Goal: Task Accomplishment & Management: Use online tool/utility

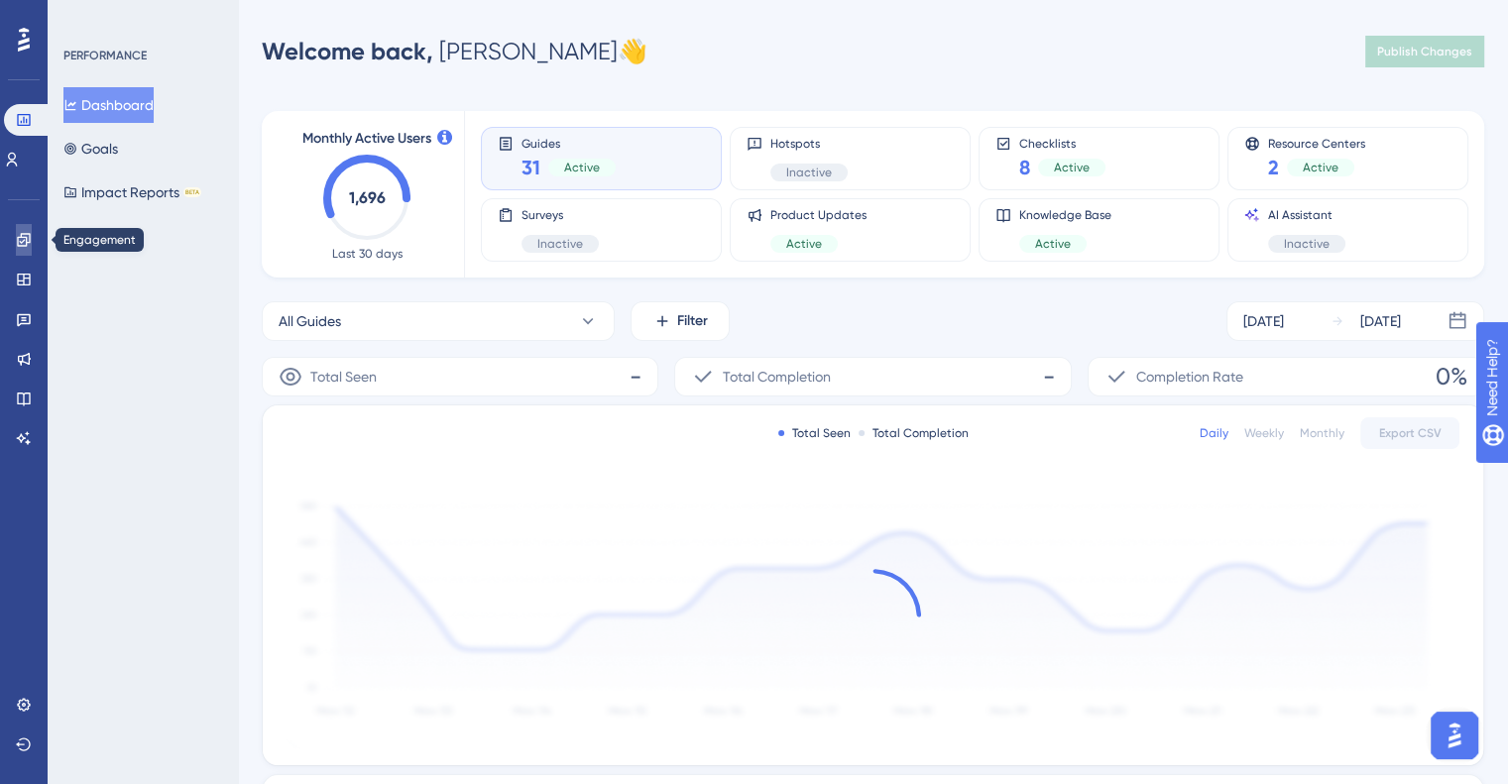
click at [20, 233] on icon at bounding box center [24, 240] width 16 height 16
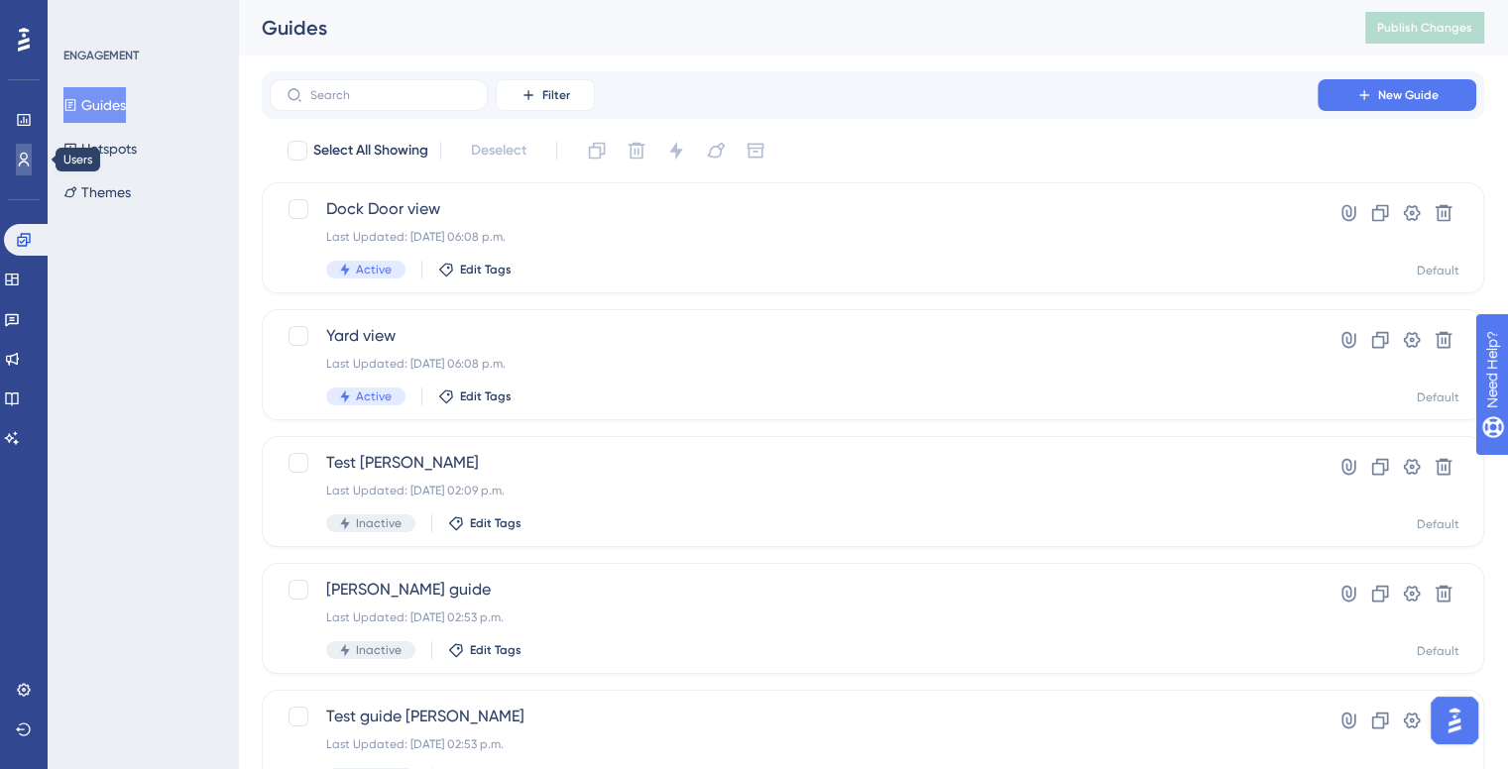
click at [20, 169] on link at bounding box center [24, 160] width 16 height 32
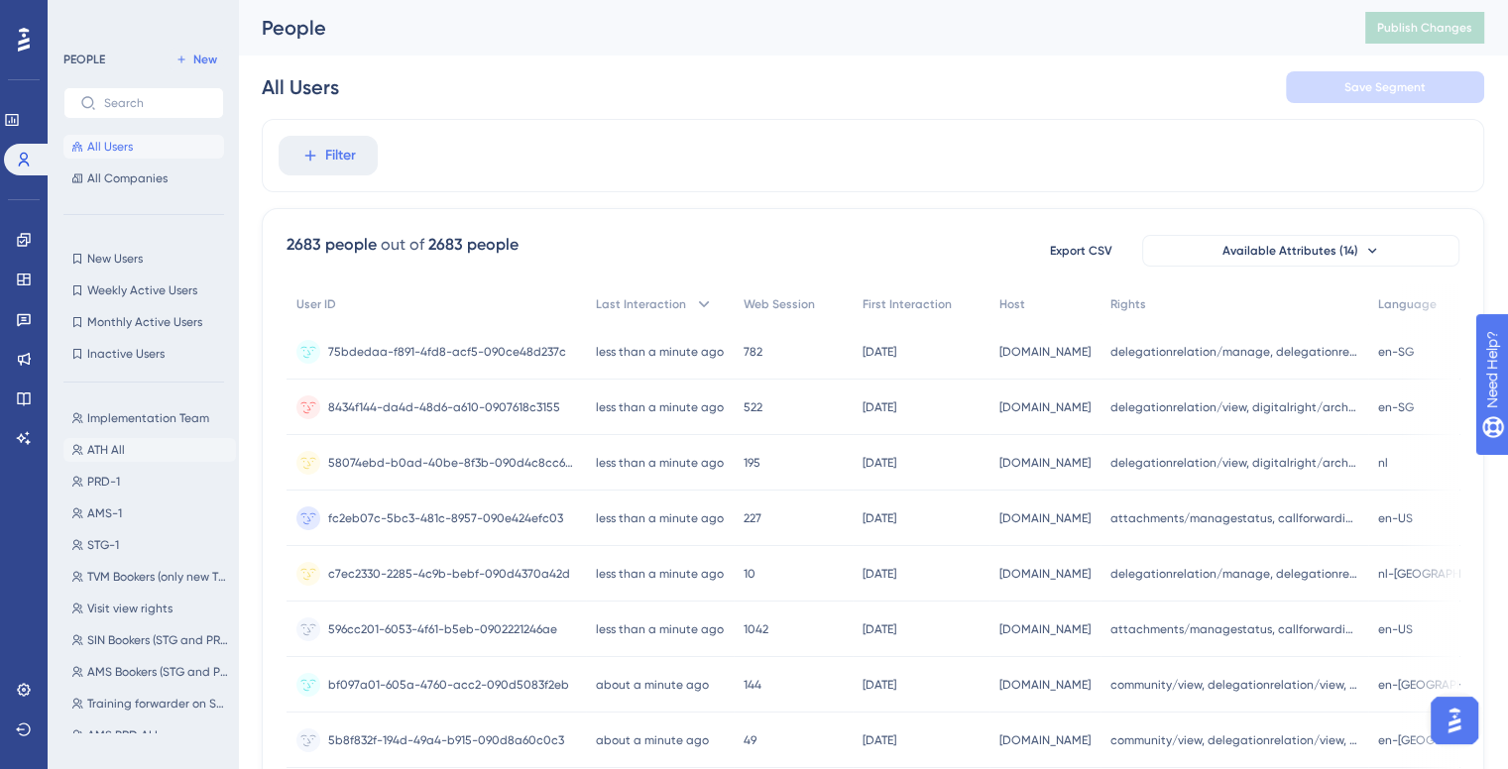
click at [115, 451] on span "ATH All" at bounding box center [106, 450] width 38 height 16
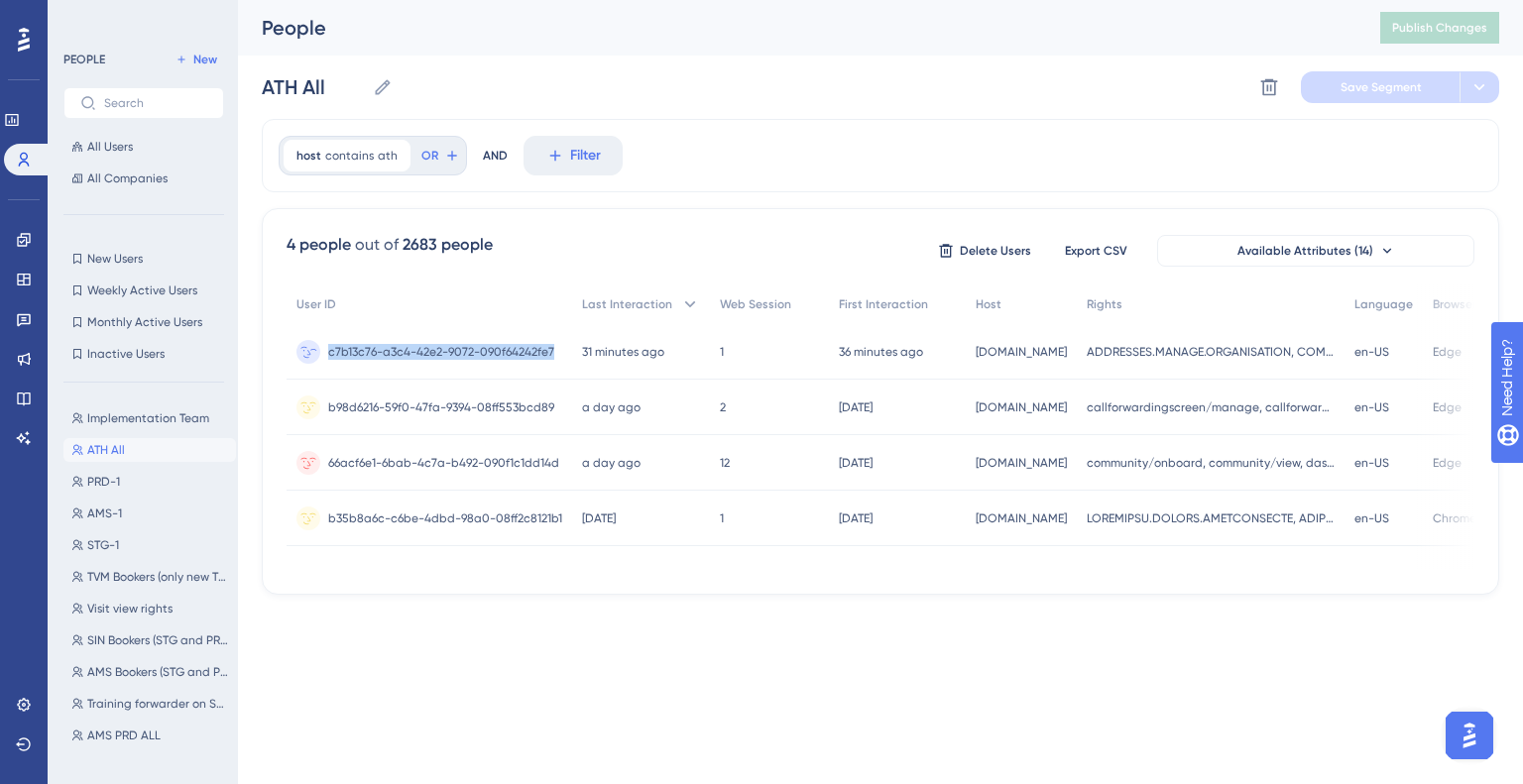
drag, startPoint x: 552, startPoint y: 351, endPoint x: 321, endPoint y: 352, distance: 231.0
click at [321, 352] on div "c7b13c76-a3c4-42e2-9072-090f64242fe7 c7b13c76-a3c4-42e2-9072-090f64242fe7" at bounding box center [428, 352] width 285 height 56
copy span "c7b13c76-a3c4-42e2-9072-090f64242fe7"
drag, startPoint x: 549, startPoint y: 408, endPoint x: 325, endPoint y: 411, distance: 224.0
click at [325, 411] on div "b98d6216-59f0-47fa-9394-08ff553bcd89 b98d6216-59f0-47fa-9394-08ff553bcd89" at bounding box center [428, 408] width 285 height 56
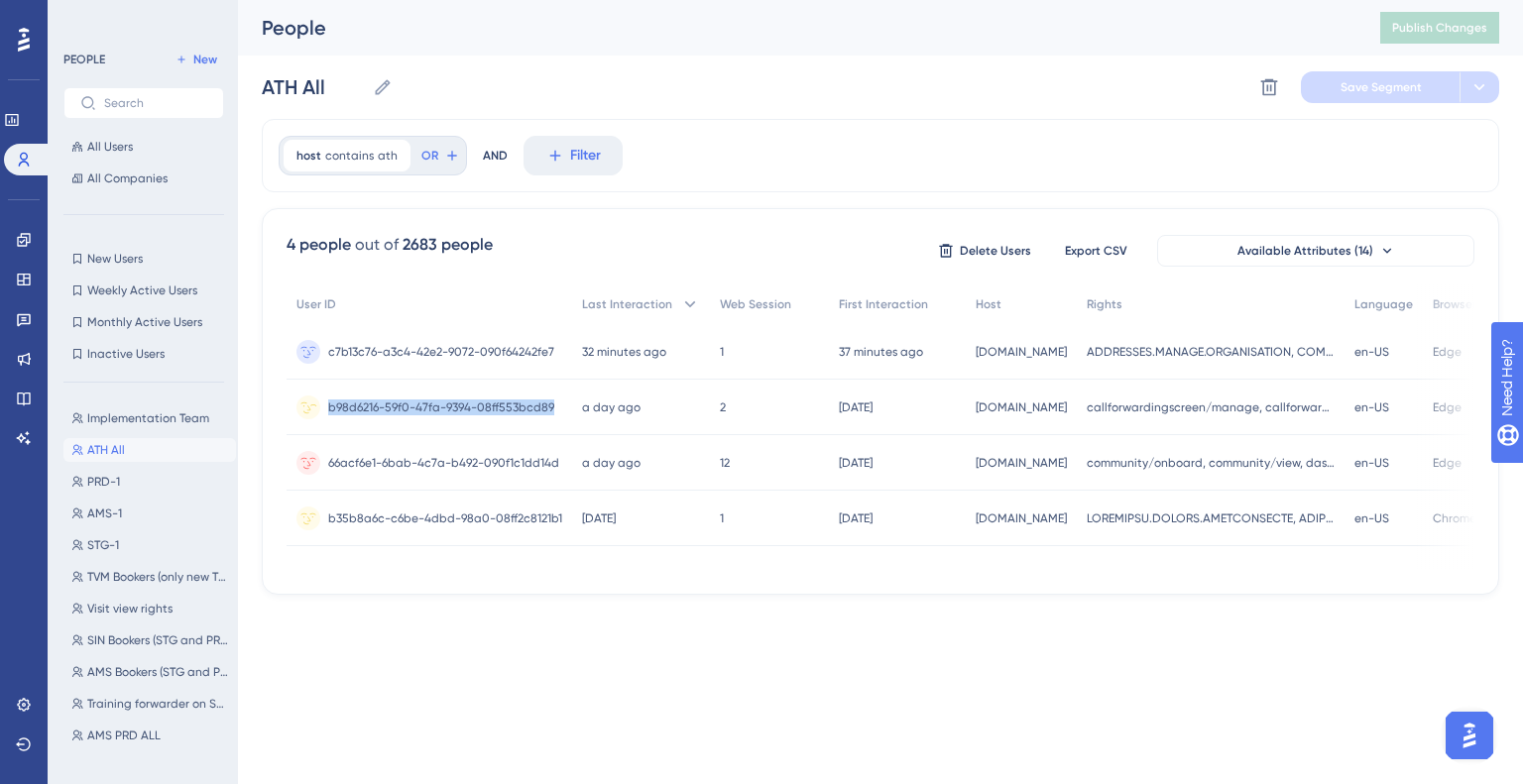
copy span "b98d6216-59f0-47fa-9394-08ff553bcd89"
drag, startPoint x: 558, startPoint y: 467, endPoint x: 323, endPoint y: 473, distance: 235.0
click at [323, 473] on div "66acf6e1-6bab-4c7a-b492-090f1c1dd14d 66acf6e1-6bab-4c7a-b492-090f1c1dd14d" at bounding box center [428, 463] width 285 height 56
copy span "66acf6e1-6bab-4c7a-b492-090f1c1dd14d"
drag, startPoint x: 557, startPoint y: 519, endPoint x: 327, endPoint y: 535, distance: 230.5
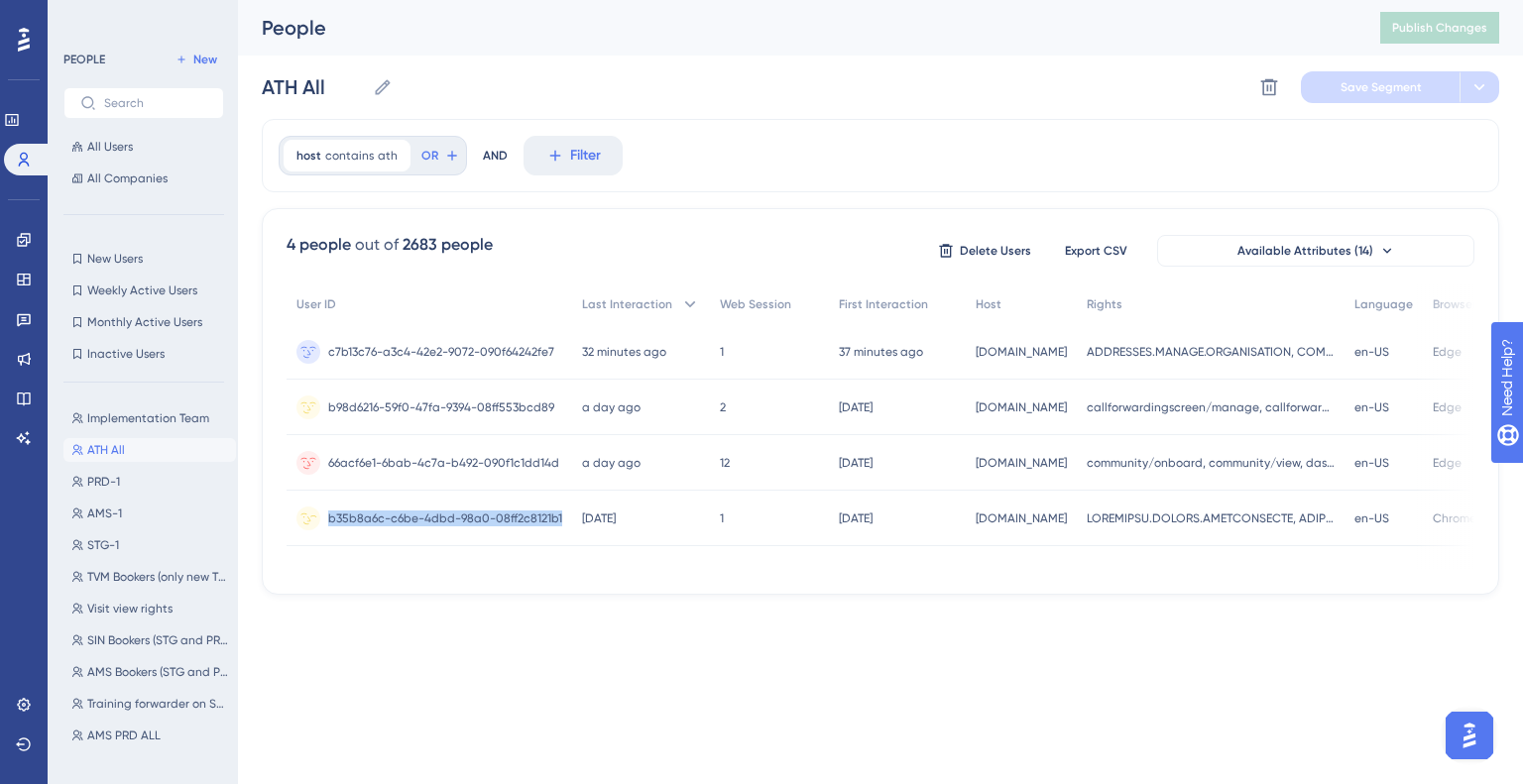
click at [328, 535] on div "b35b8a6c-c6be-4dbd-98a0-08ff2c8121b1 b35b8a6c-c6be-4dbd-98a0-08ff2c8121b1" at bounding box center [445, 519] width 234 height 56
copy span "b35b8a6c-c6be-4dbd-98a0-08ff2c8121b1"
